Goal: Task Accomplishment & Management: Manage account settings

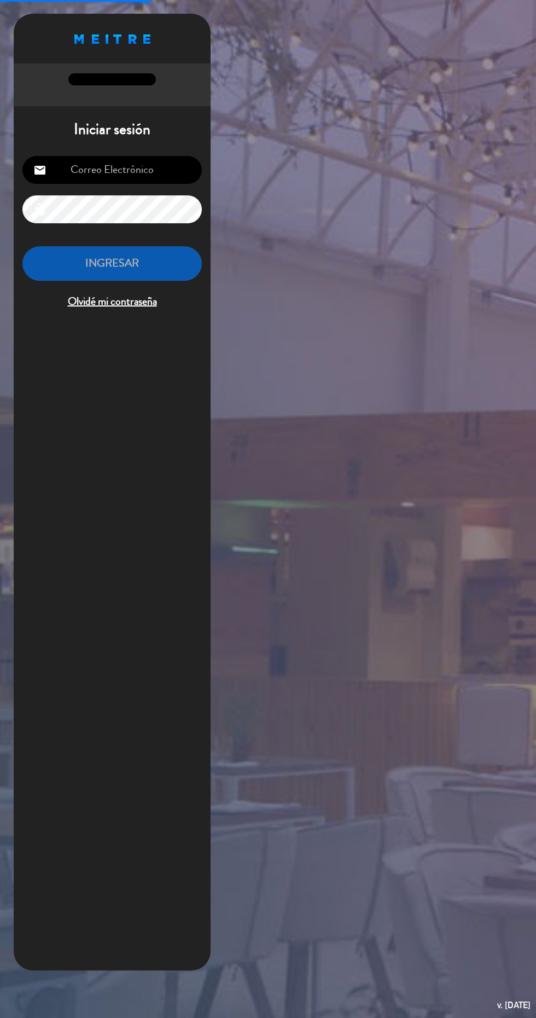
click at [150, 173] on input "email" at bounding box center [111, 170] width 179 height 28
type input "[EMAIL_ADDRESS][DOMAIN_NAME]"
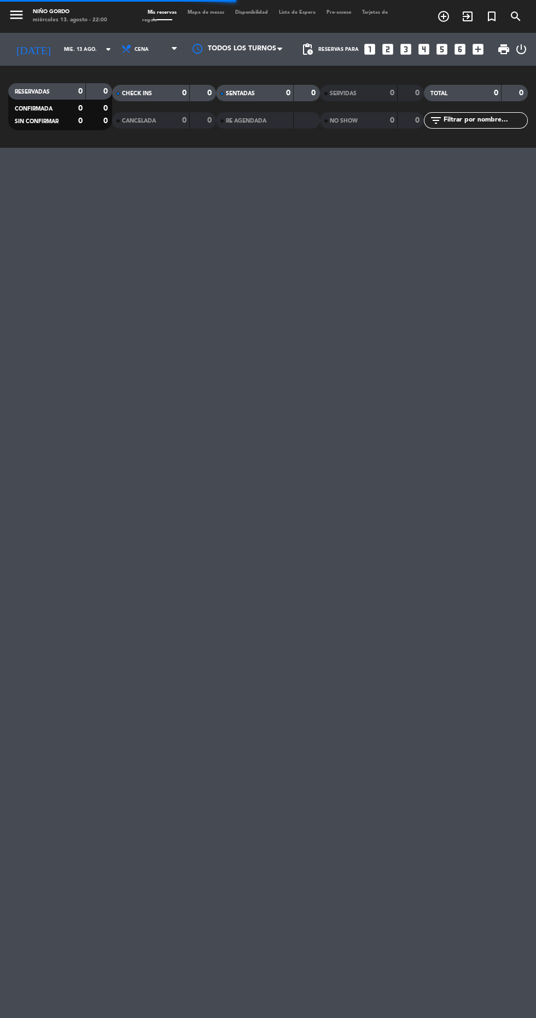
click at [202, 10] on span "Mapa de mesas" at bounding box center [206, 12] width 48 height 5
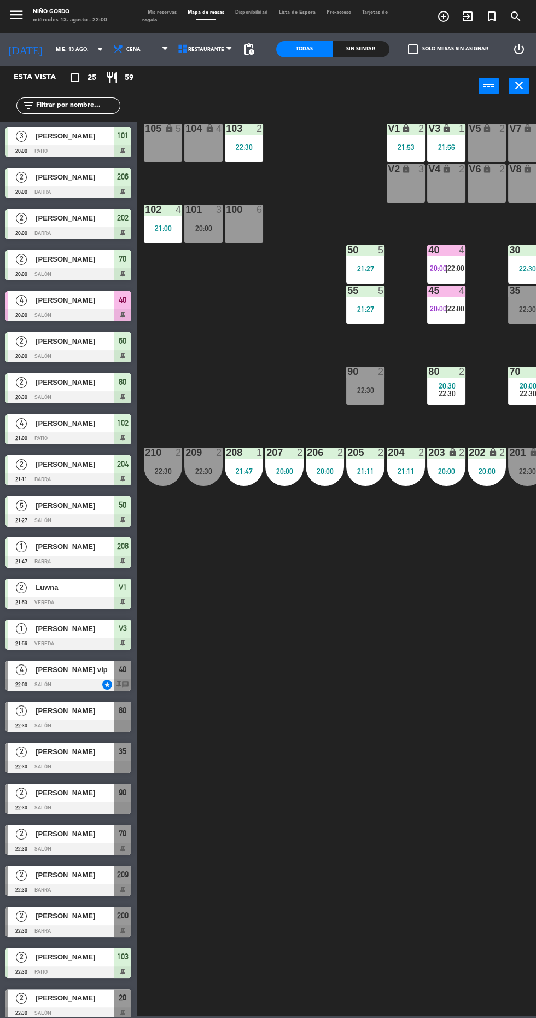
click at [91, 931] on div at bounding box center [68, 931] width 126 height 12
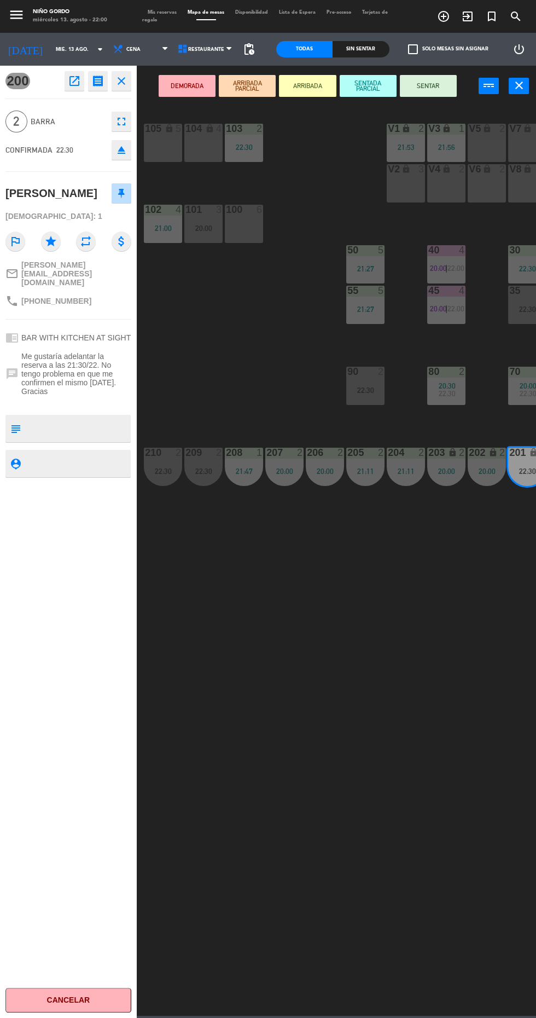
click at [433, 83] on button "SENTAR" at bounding box center [428, 86] width 57 height 22
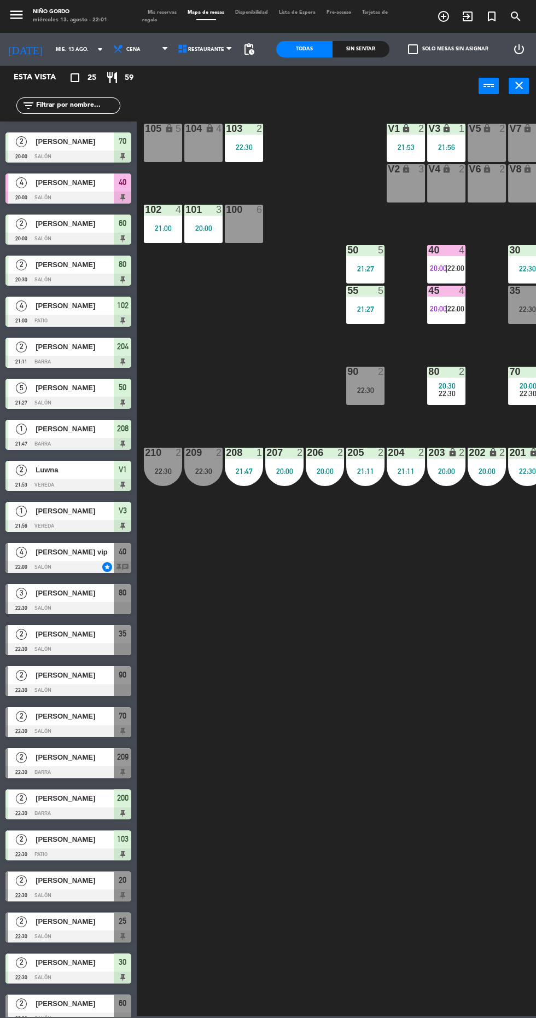
scroll to position [0, 140]
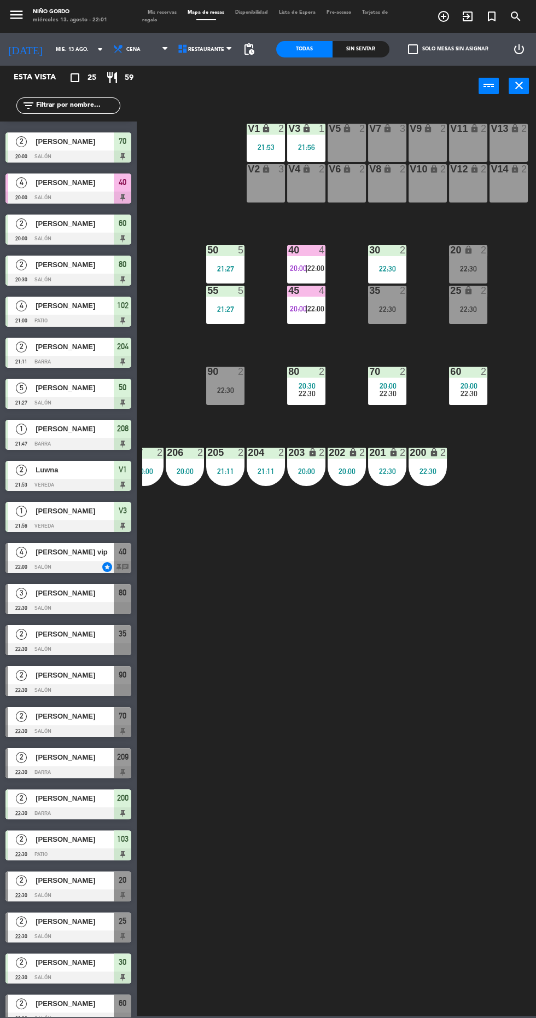
click at [477, 309] on div "22:30" at bounding box center [468, 309] width 38 height 8
click at [285, 660] on div "105 lock 5 104 lock 4 103 2 22:30 V1 lock 2 21:53 V3 lock 1 21:56 V9 lock 2 V5 …" at bounding box center [339, 560] width 394 height 911
click at [305, 251] on div at bounding box center [307, 250] width 18 height 10
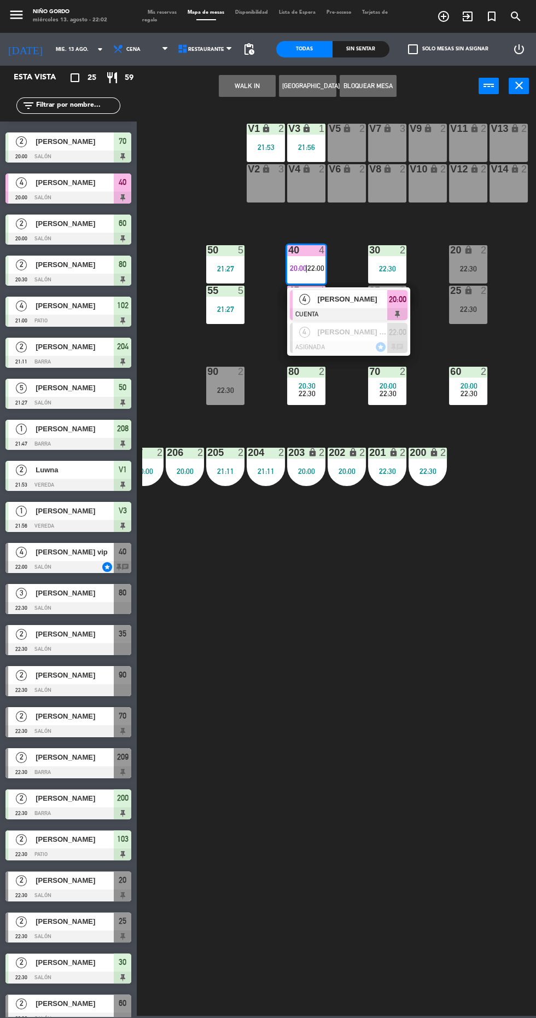
click at [362, 295] on span "[PERSON_NAME]" at bounding box center [353, 298] width 70 height 11
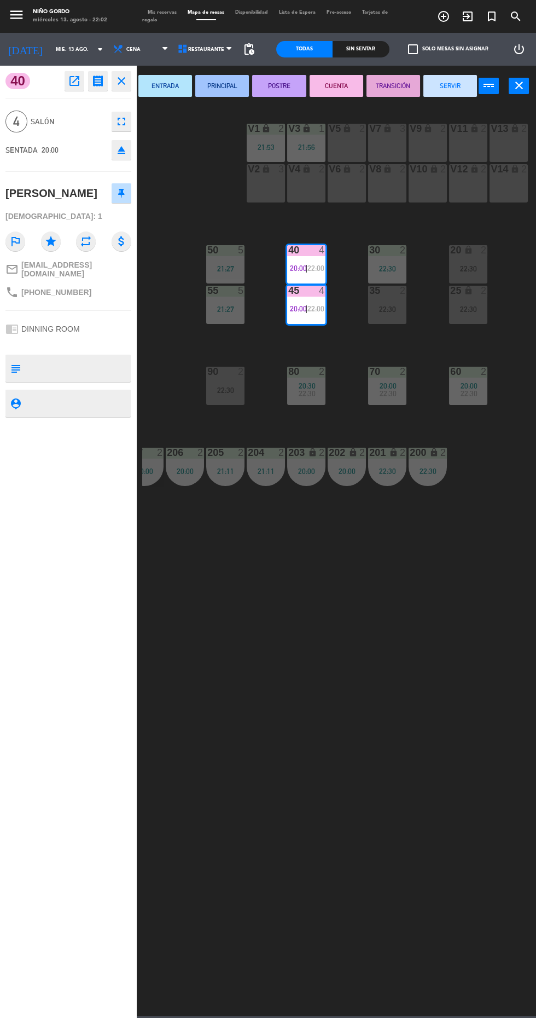
click at [395, 187] on div "V8 lock 2" at bounding box center [387, 183] width 38 height 38
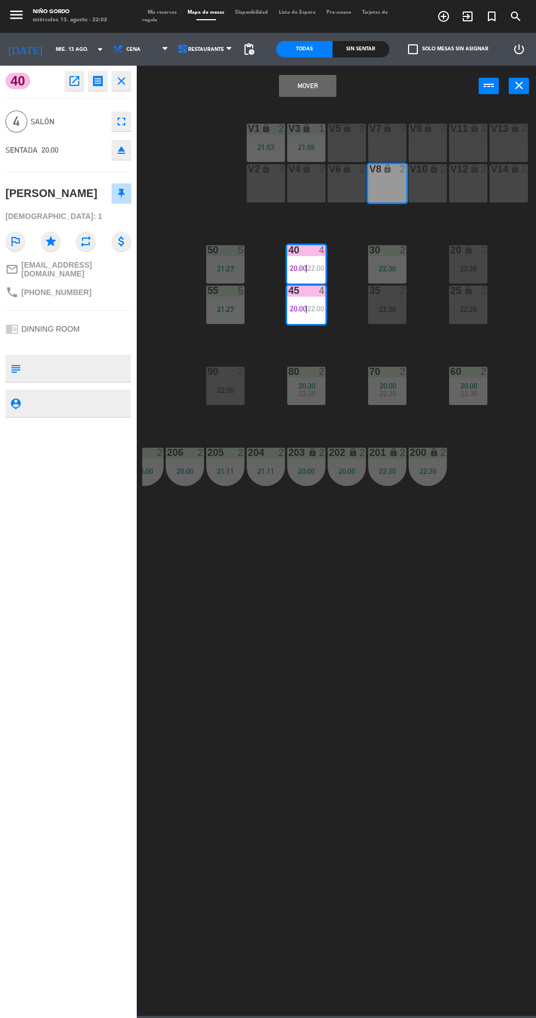
click at [329, 85] on button "Mover" at bounding box center [307, 86] width 57 height 22
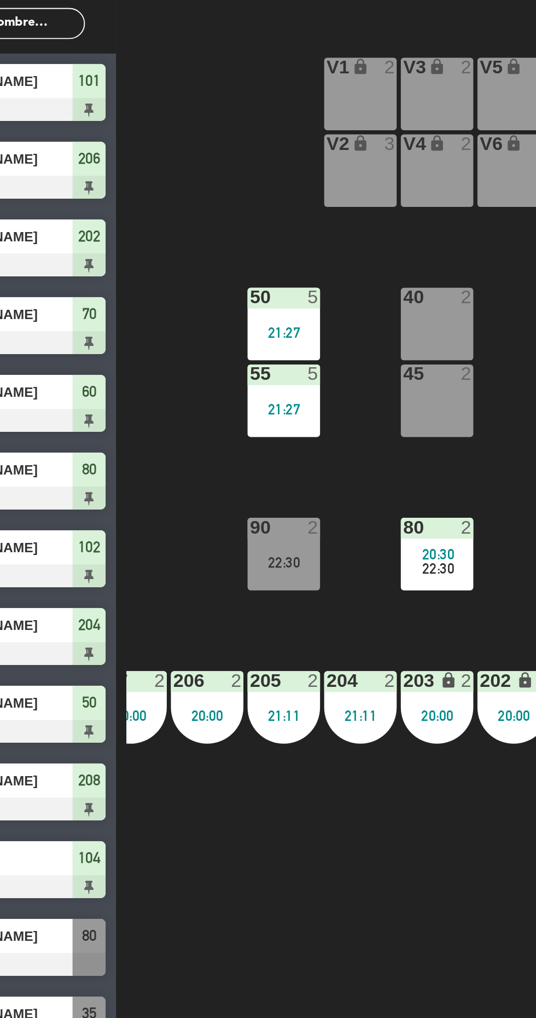
scroll to position [0, 131]
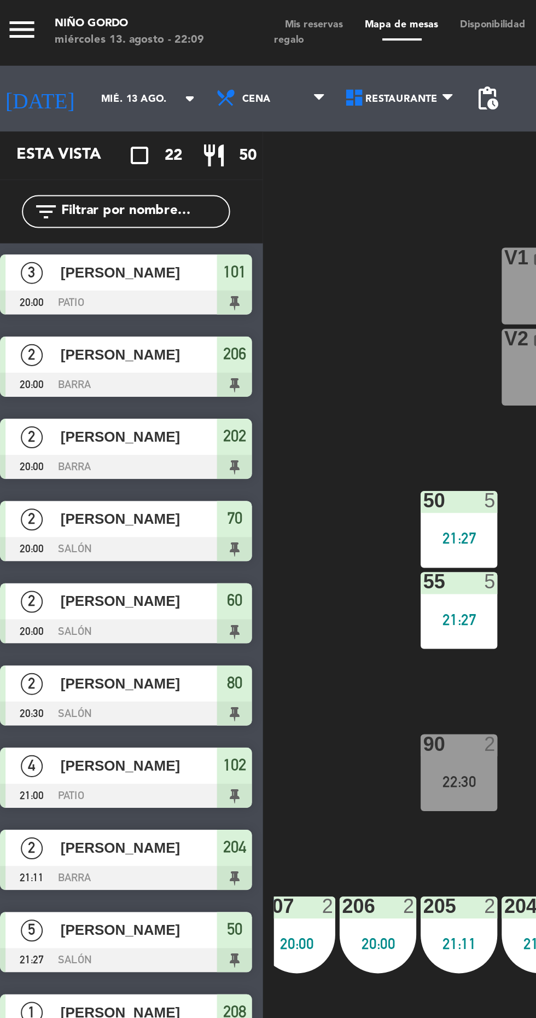
click at [79, 47] on input "mié. 13 ago." at bounding box center [84, 49] width 69 height 17
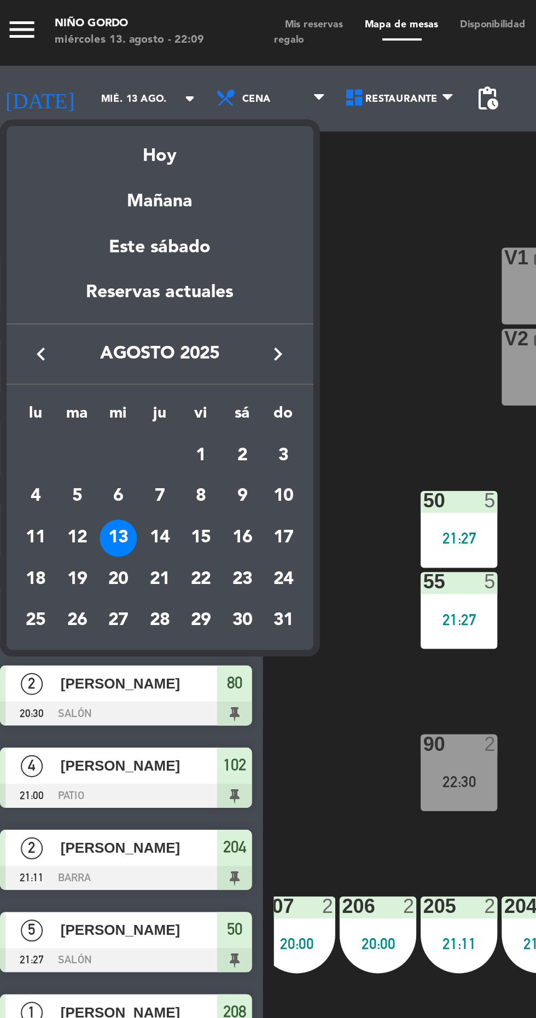
click at [146, 171] on icon "keyboard_arrow_right" at bounding box center [144, 176] width 13 height 13
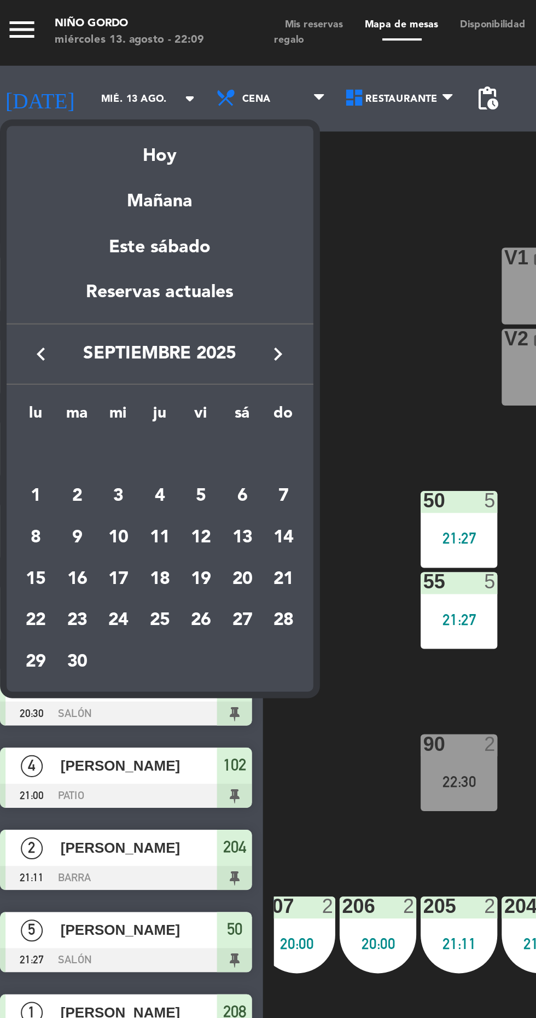
click at [106, 267] on div "12" at bounding box center [105, 268] width 19 height 19
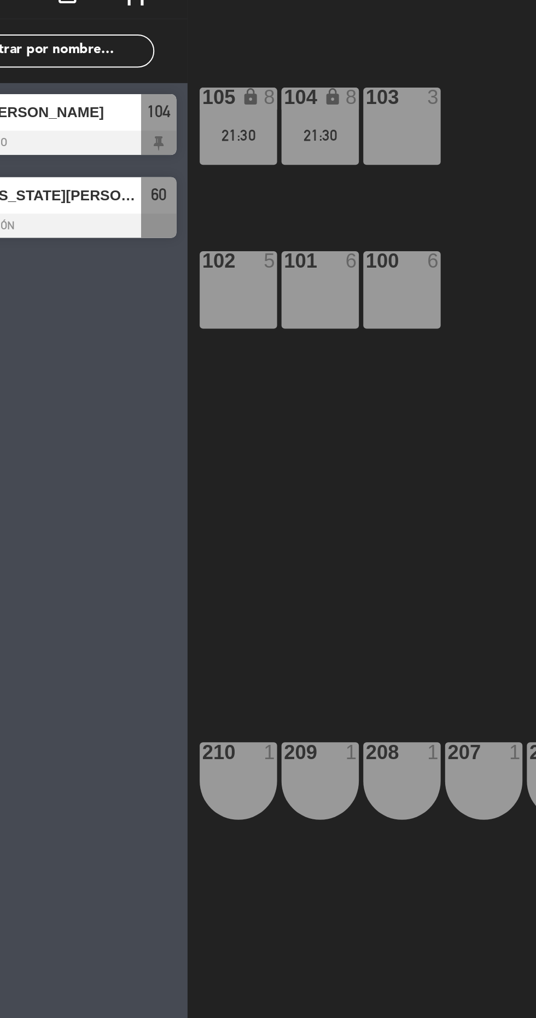
scroll to position [0, 0]
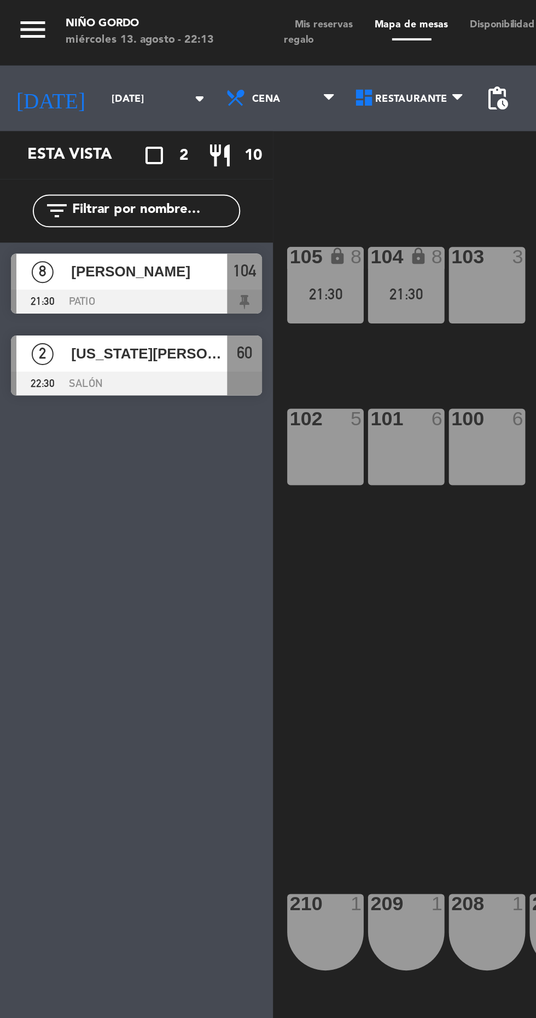
click at [94, 49] on icon "arrow_drop_down" at bounding box center [100, 49] width 13 height 13
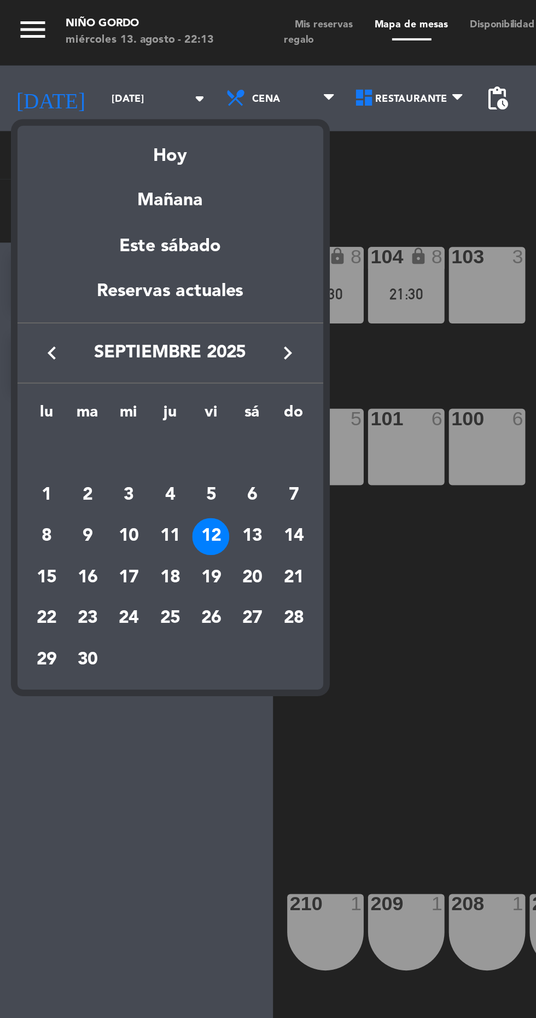
click at [22, 178] on icon "keyboard_arrow_left" at bounding box center [26, 176] width 13 height 13
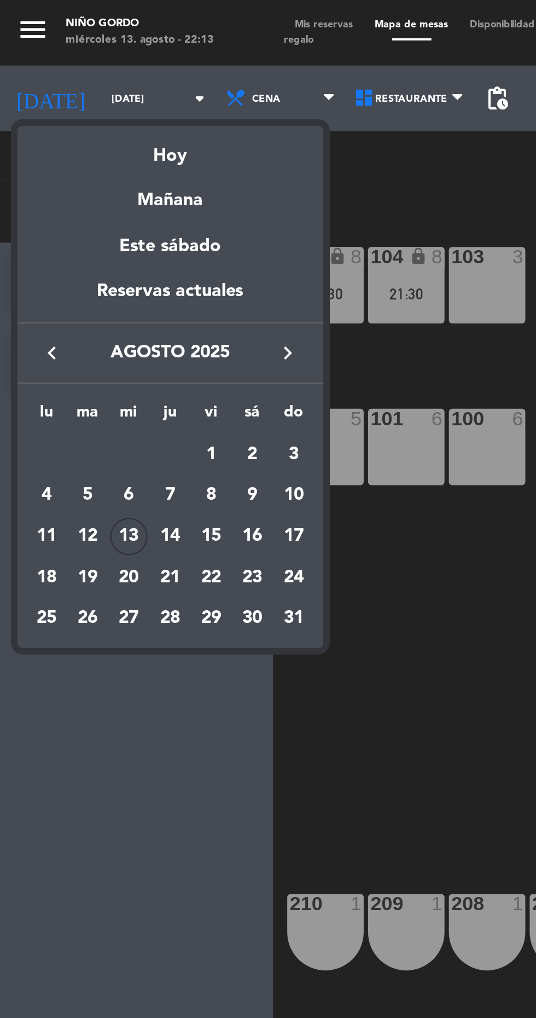
click at [82, 310] on div "28" at bounding box center [85, 309] width 19 height 19
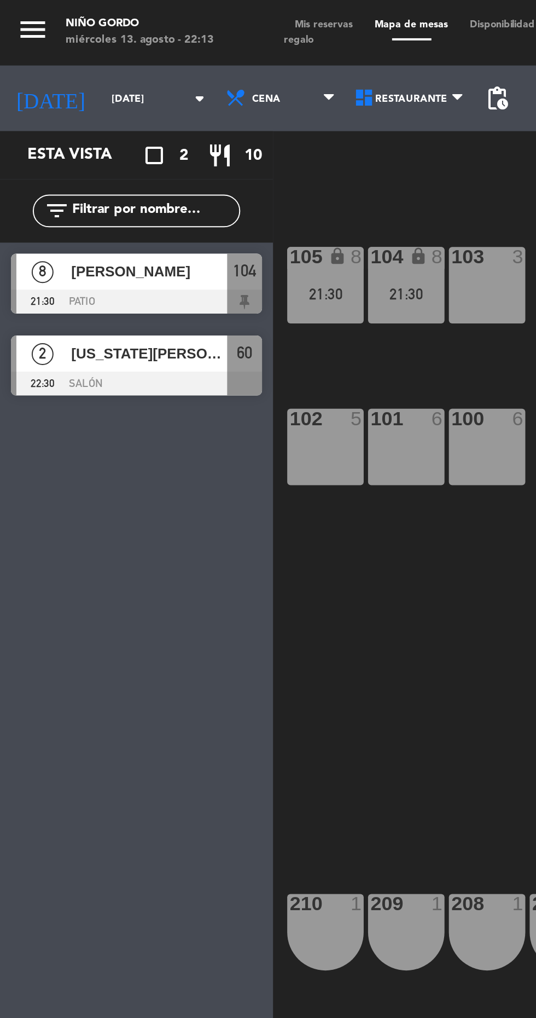
type input "jue. 28 ago."
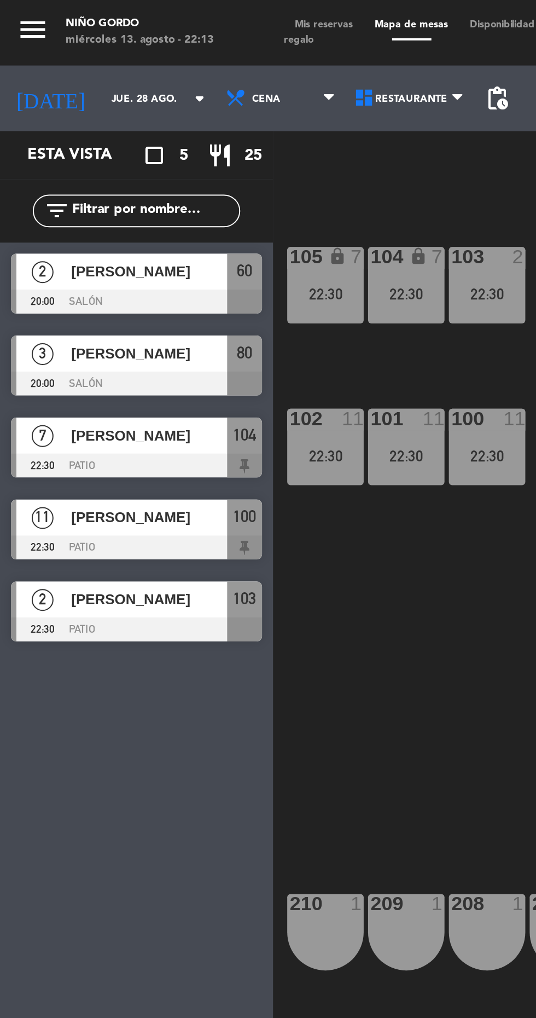
click at [89, 219] on span "[PERSON_NAME]" at bounding box center [75, 217] width 78 height 11
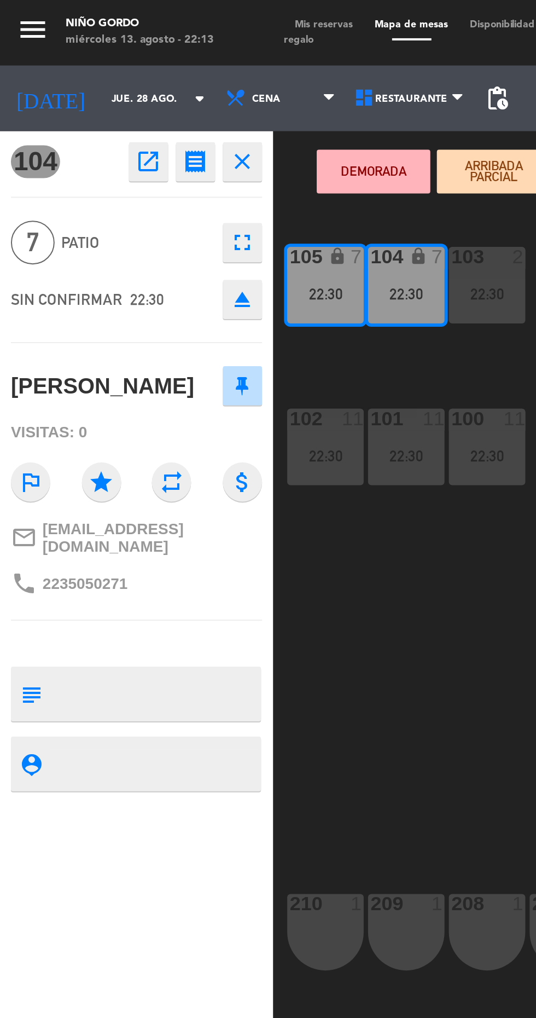
click at [73, 79] on icon "open_in_new" at bounding box center [74, 80] width 13 height 13
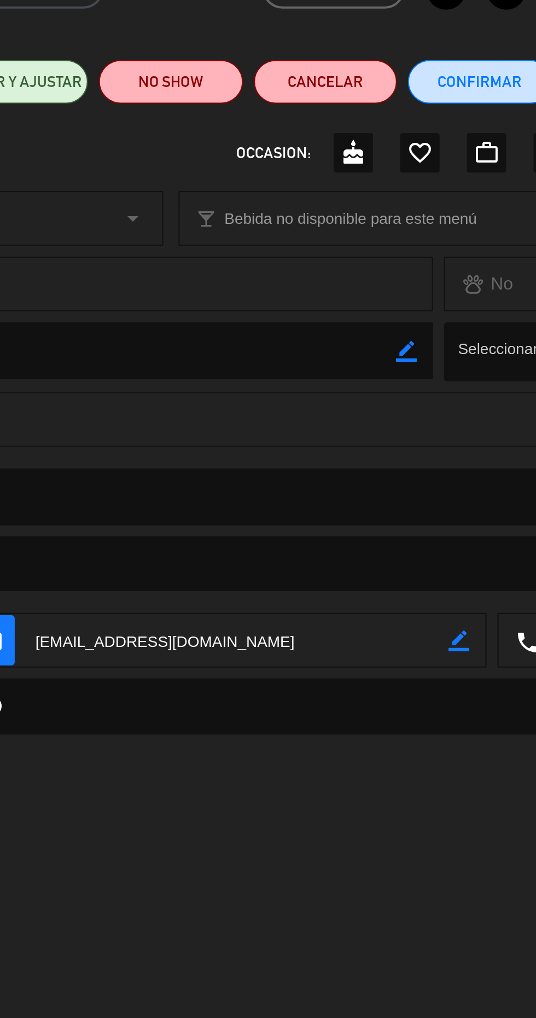
click at [414, 395] on icon "border_color" at bounding box center [412, 389] width 10 height 10
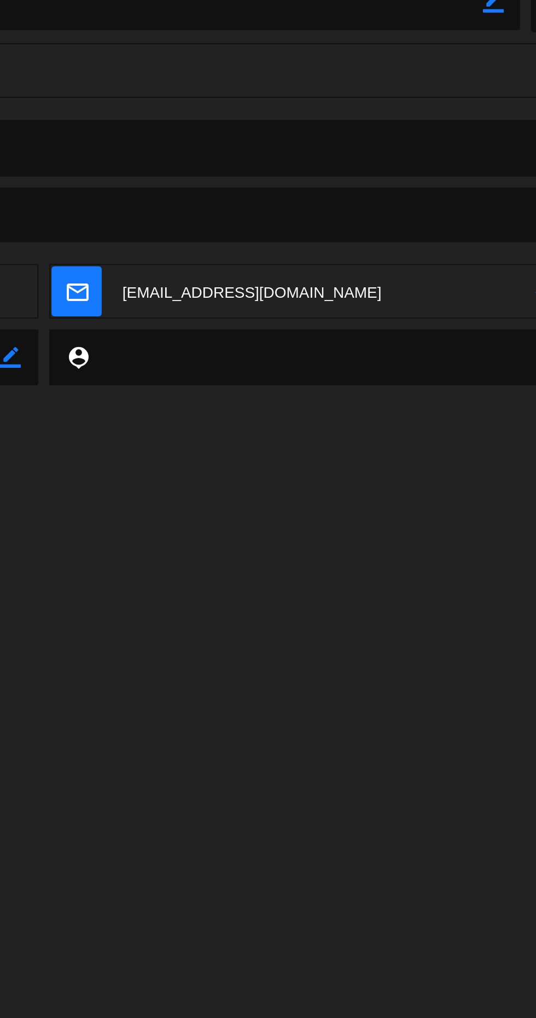
click at [253, 390] on textarea at bounding box center [303, 389] width 210 height 27
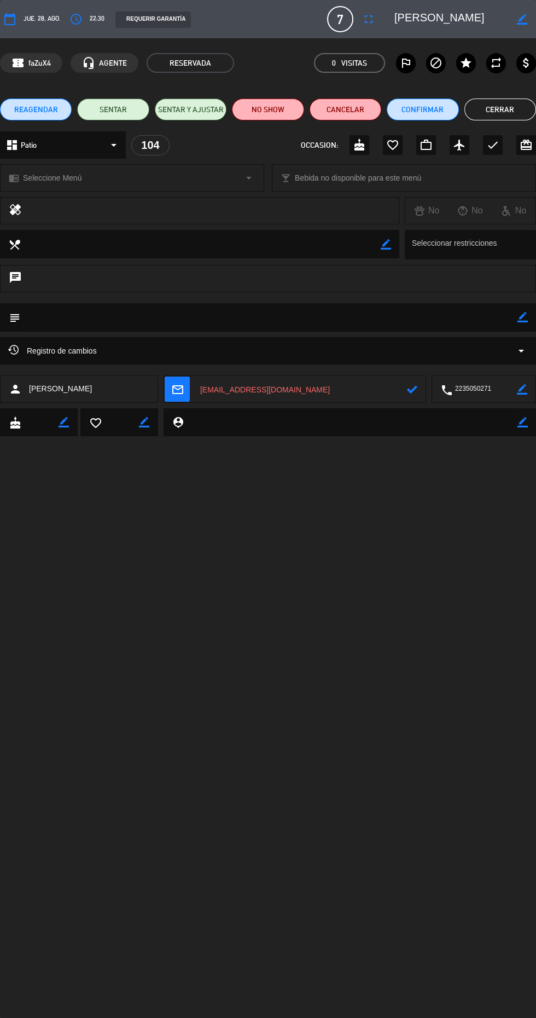
type textarea "[EMAIL_ADDRESS][DOMAIN_NAME]"
click at [411, 386] on icon at bounding box center [412, 389] width 10 height 10
click at [511, 108] on button "Cerrar" at bounding box center [501, 109] width 72 height 22
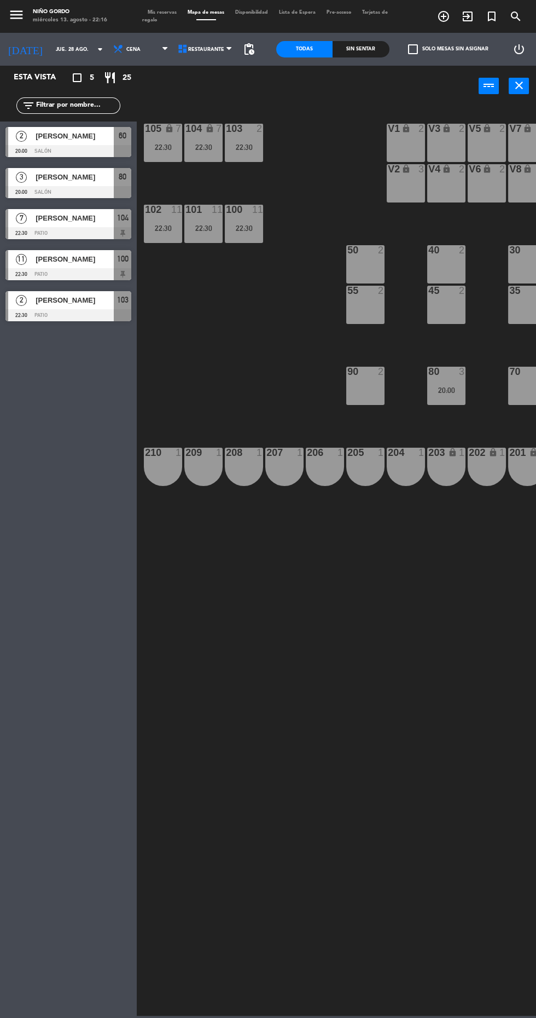
click at [72, 53] on input "jue. 28 ago." at bounding box center [84, 49] width 69 height 17
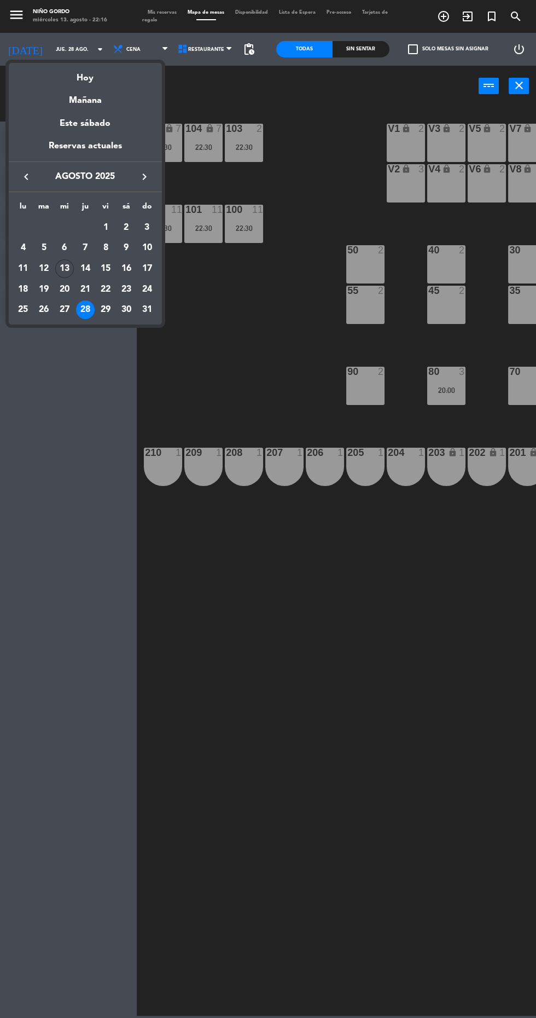
click at [125, 100] on div "Mañana" at bounding box center [85, 96] width 153 height 22
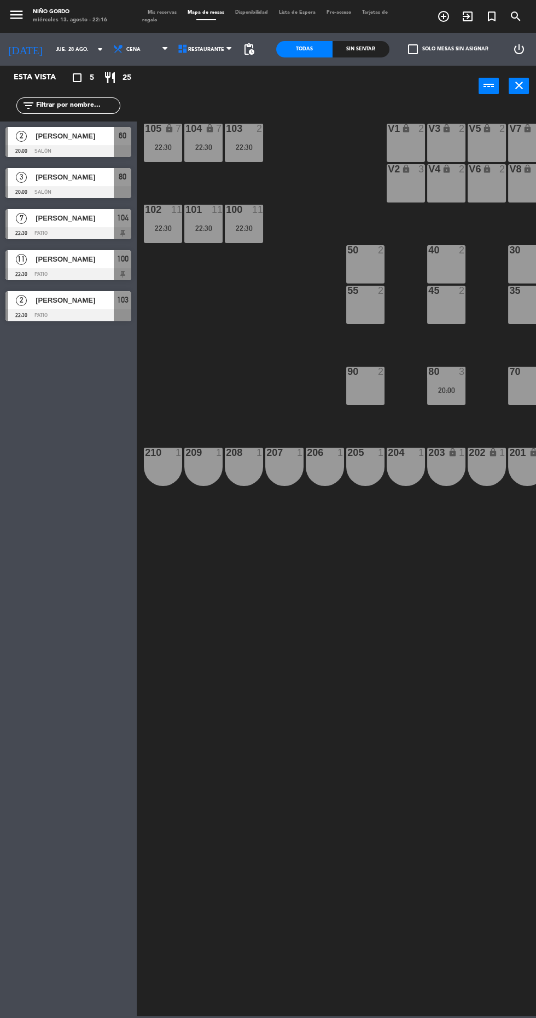
type input "jue. 14 ago."
